Goal: Navigation & Orientation: Find specific page/section

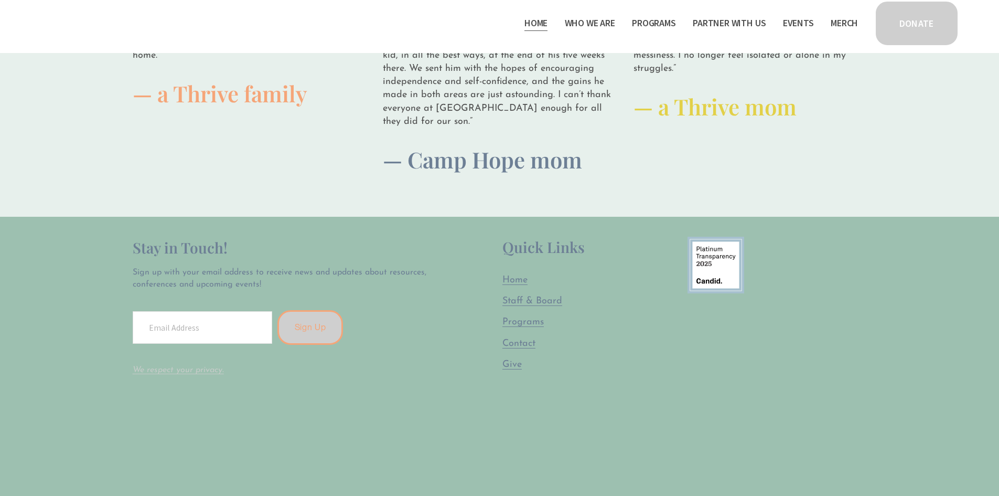
scroll to position [2955, 0]
click at [520, 317] on span "Programs" at bounding box center [522, 320] width 41 height 9
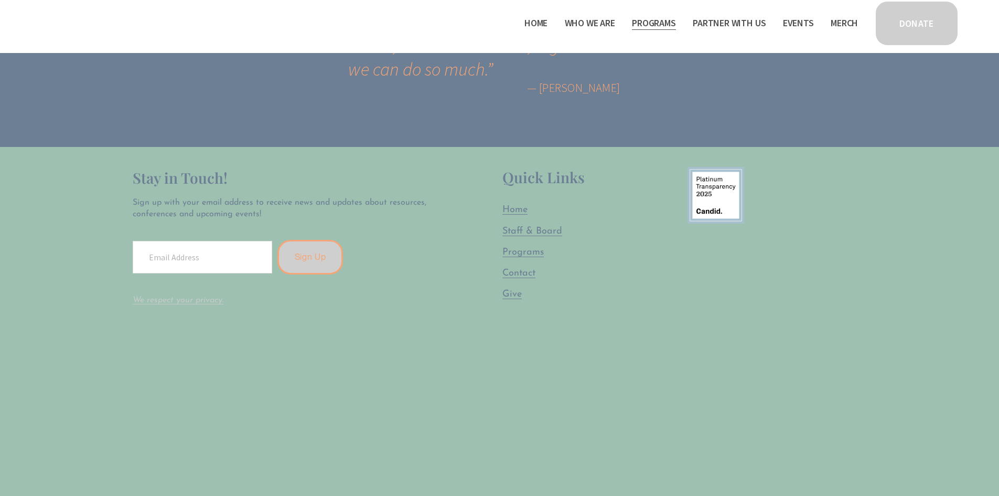
scroll to position [2202, 0]
click at [516, 289] on span "Give" at bounding box center [511, 293] width 19 height 9
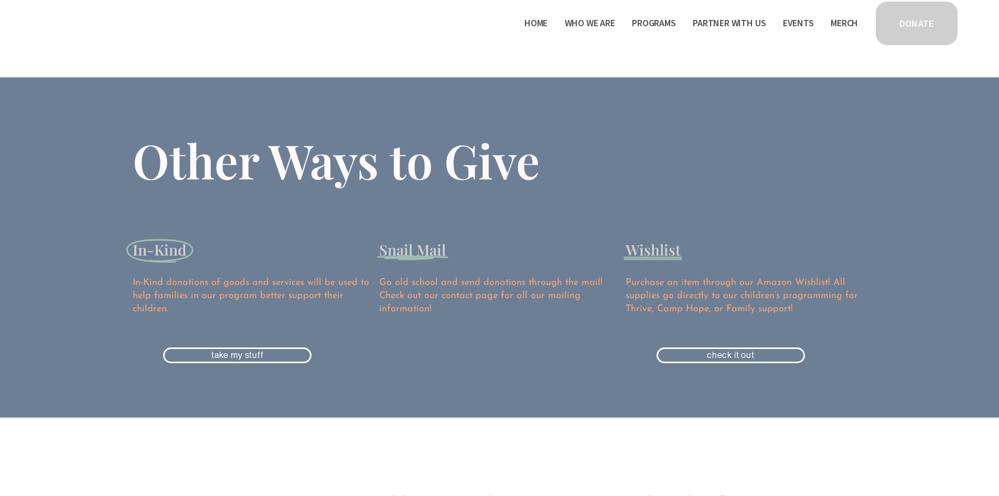
scroll to position [786, 0]
click at [0, 0] on span "Program Partners" at bounding box center [0, 0] width 0 height 0
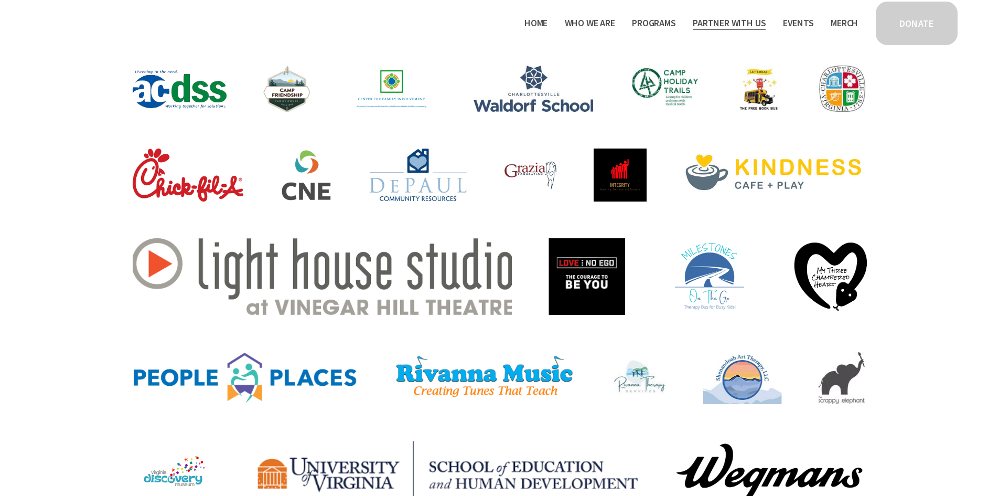
scroll to position [216, 0]
